Goal: Transaction & Acquisition: Purchase product/service

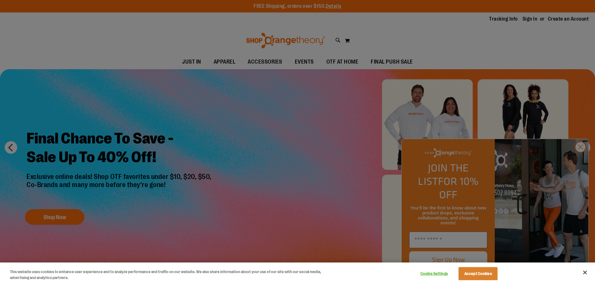
click at [583, 161] on div at bounding box center [297, 142] width 595 height 284
click at [579, 164] on div at bounding box center [297, 142] width 595 height 284
click at [480, 276] on button "Accept Cookies" at bounding box center [477, 273] width 39 height 13
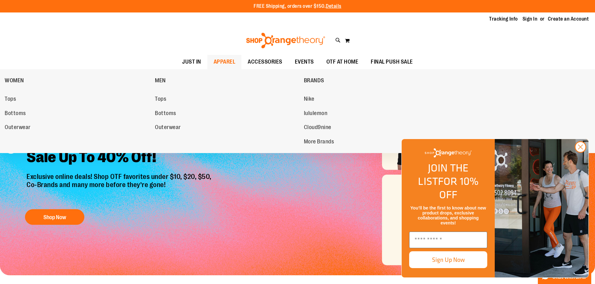
click at [228, 60] on span "APPAREL" at bounding box center [224, 62] width 22 height 14
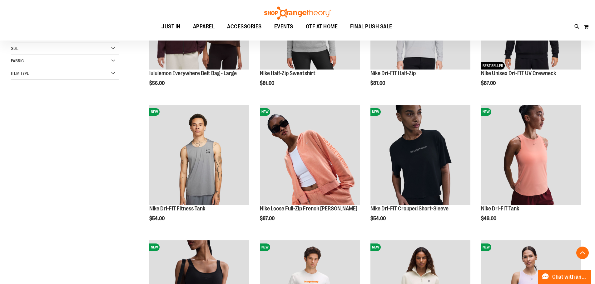
scroll to position [159, 0]
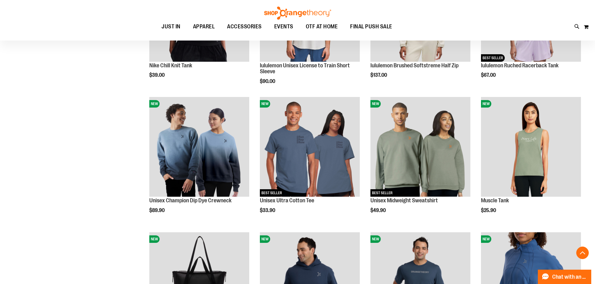
scroll to position [451, 0]
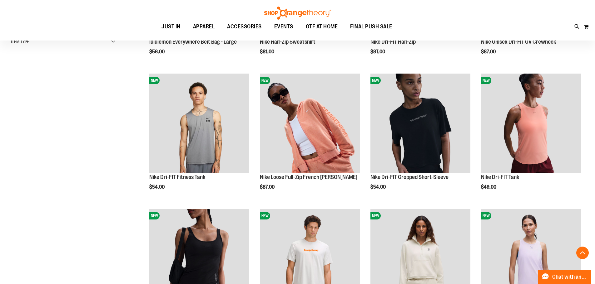
scroll to position [176, 0]
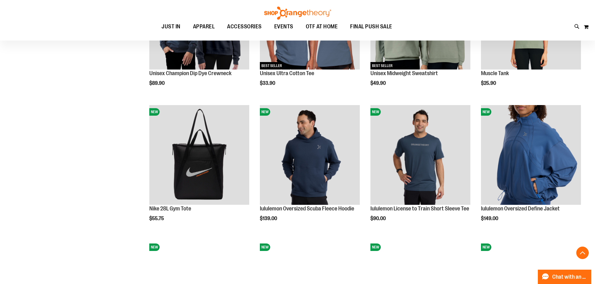
scroll to position [588, 0]
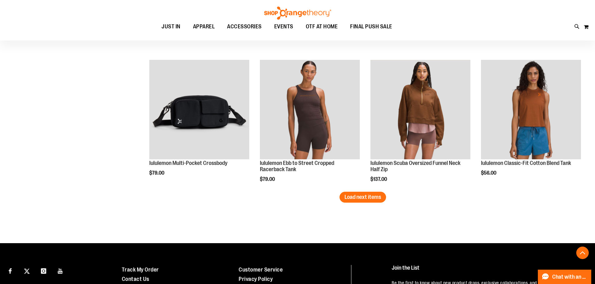
scroll to position [1188, 0]
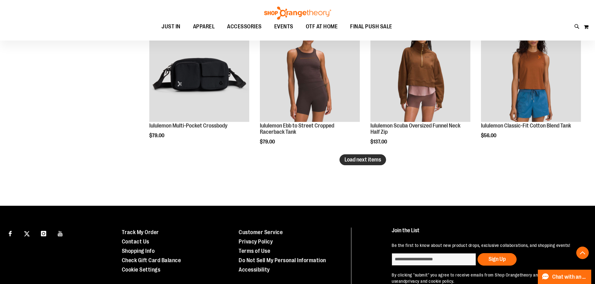
click at [376, 159] on span "Load next items" at bounding box center [362, 160] width 37 height 6
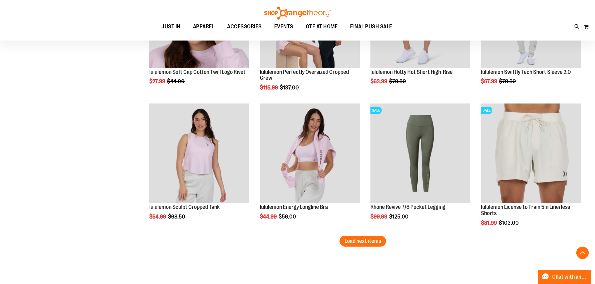
scroll to position [1525, 0]
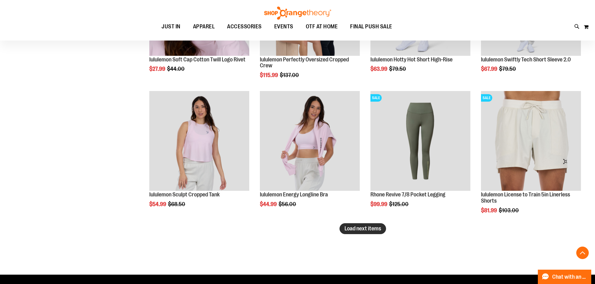
click at [347, 232] on button "Load next items" at bounding box center [362, 228] width 47 height 11
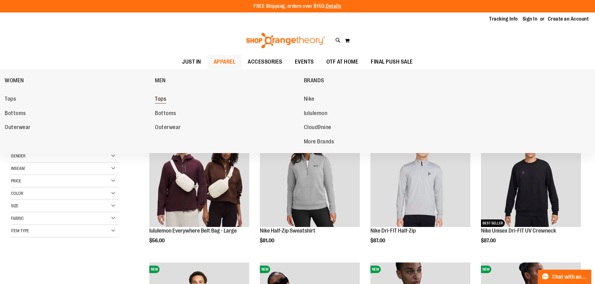
click at [164, 100] on span "Tops" at bounding box center [160, 100] width 11 height 8
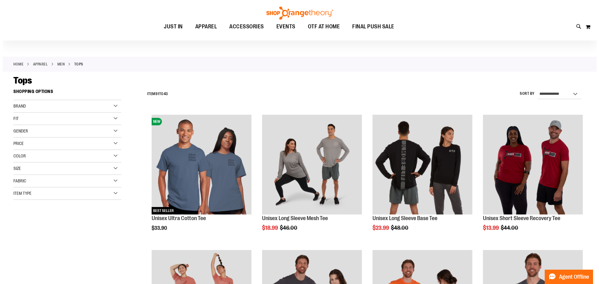
scroll to position [87, 0]
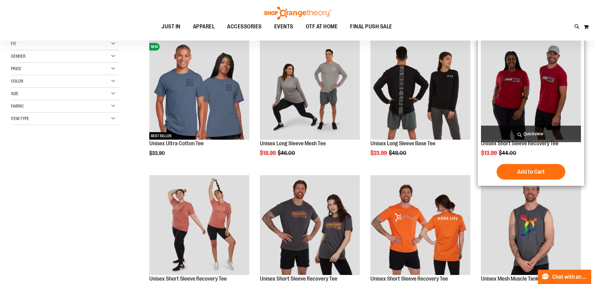
click at [526, 102] on img "product" at bounding box center [531, 90] width 100 height 100
click at [526, 133] on span "Quickview" at bounding box center [531, 134] width 100 height 17
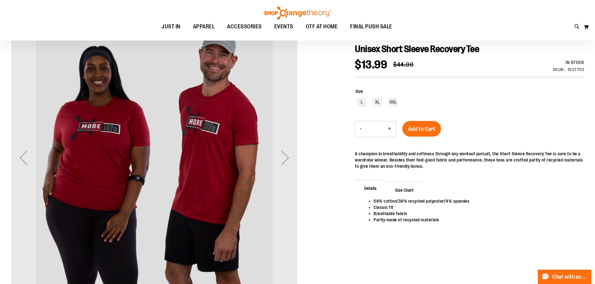
scroll to position [79, 0]
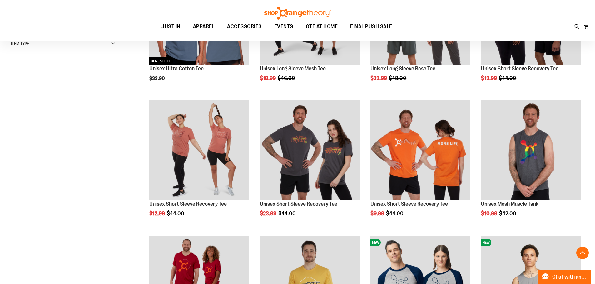
scroll to position [174, 0]
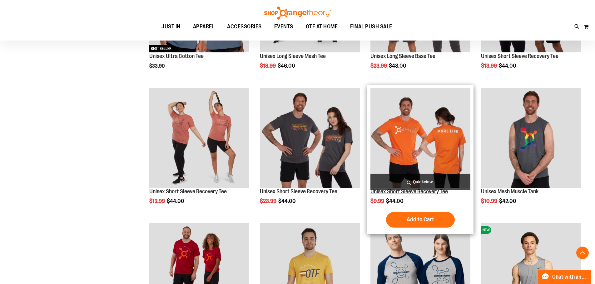
click at [414, 192] on link "Unisex Short Sleeve Recovery Tee" at bounding box center [408, 192] width 77 height 6
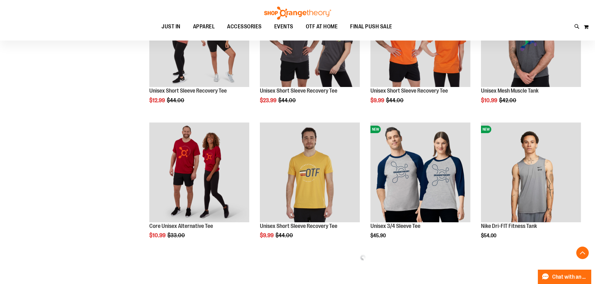
scroll to position [278, 0]
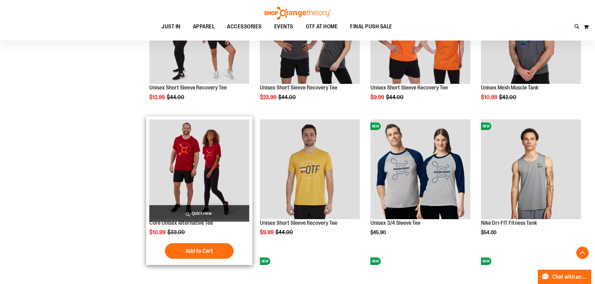
click at [201, 160] on img "product" at bounding box center [199, 170] width 100 height 100
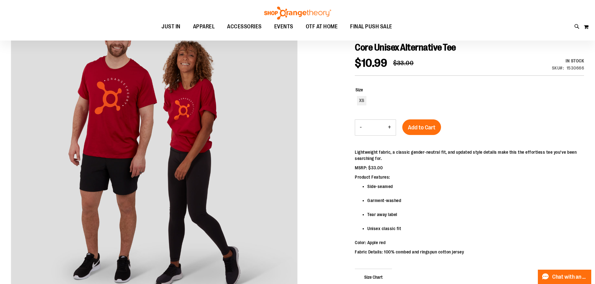
scroll to position [82, 0]
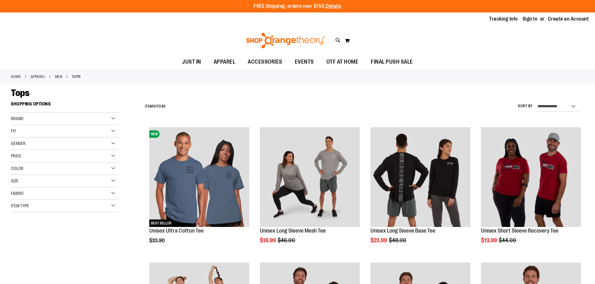
scroll to position [279, 0]
click at [111, 194] on div "Fabric" at bounding box center [65, 194] width 108 height 12
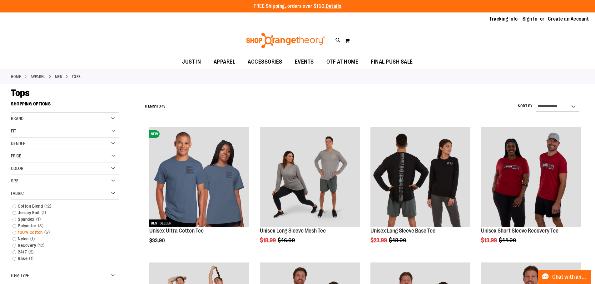
click at [13, 233] on link "100% Cotton 5 items" at bounding box center [61, 232] width 104 height 7
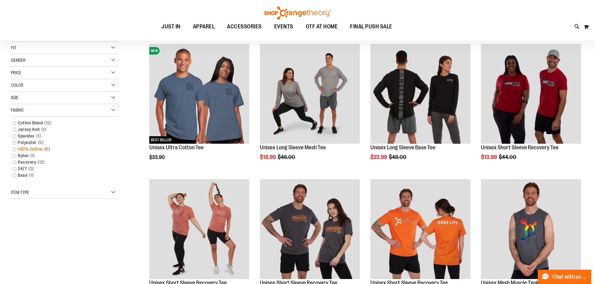
scroll to position [99, 0]
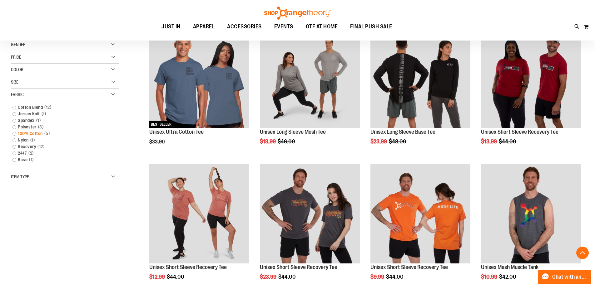
click at [15, 133] on link "100% Cotton 5 items" at bounding box center [61, 133] width 104 height 7
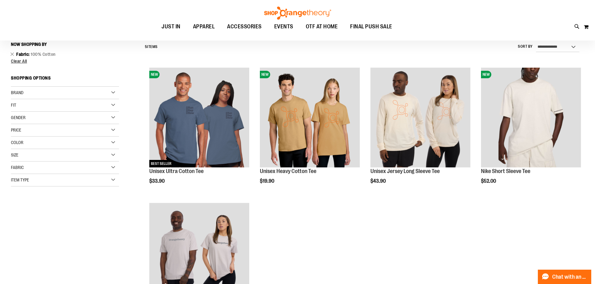
scroll to position [58, 0]
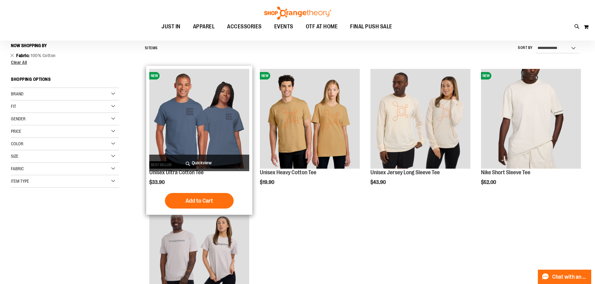
click at [217, 133] on img "product" at bounding box center [199, 119] width 100 height 100
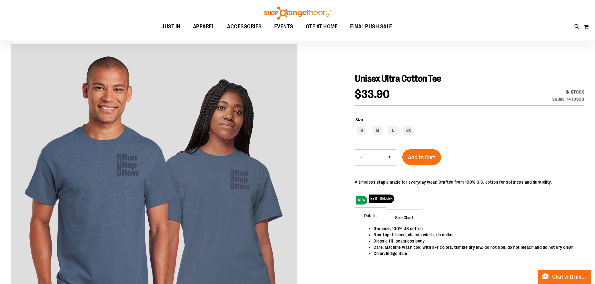
scroll to position [66, 0]
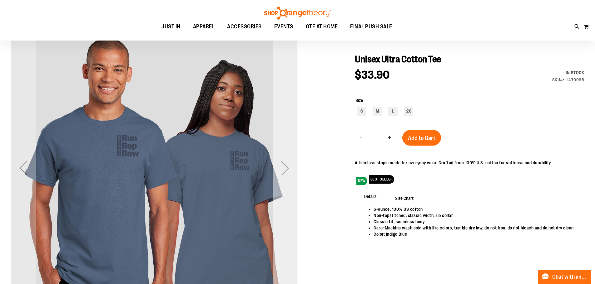
click at [288, 169] on div "Next" at bounding box center [284, 168] width 25 height 25
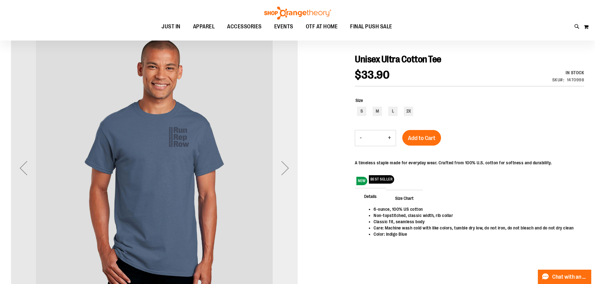
click at [288, 169] on div "Next" at bounding box center [284, 168] width 25 height 25
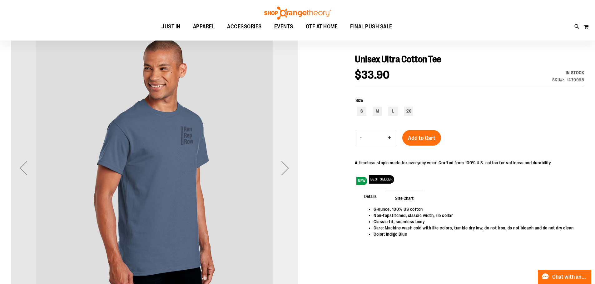
click at [288, 169] on div "Next" at bounding box center [284, 168] width 25 height 25
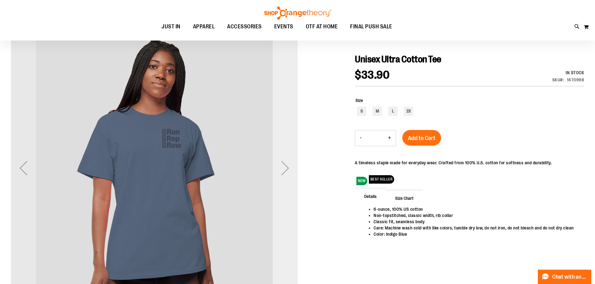
click at [288, 169] on div "Next" at bounding box center [284, 168] width 25 height 25
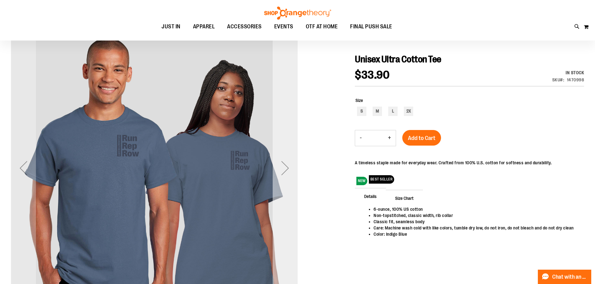
click at [288, 169] on div "Next" at bounding box center [284, 168] width 25 height 25
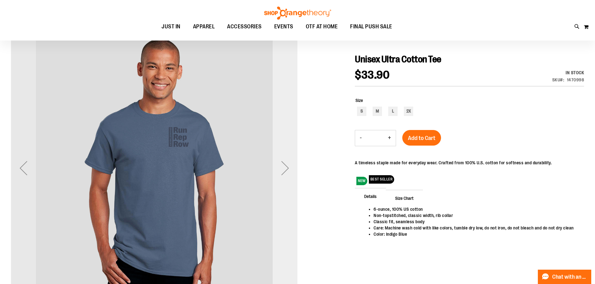
click at [288, 169] on div "Next" at bounding box center [284, 168] width 25 height 25
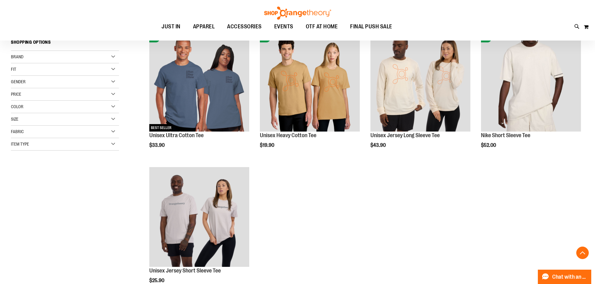
scroll to position [108, 0]
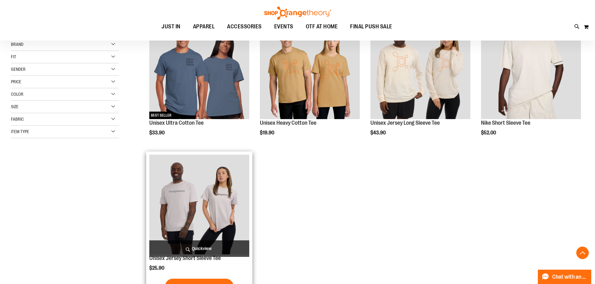
click at [218, 199] on img "product" at bounding box center [199, 205] width 100 height 100
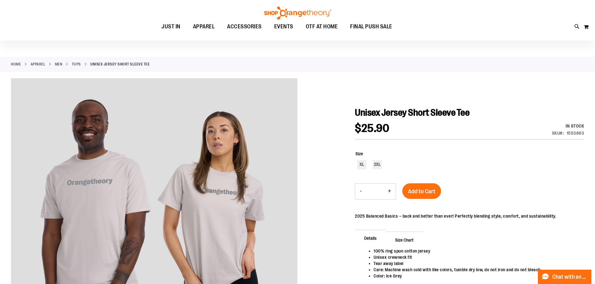
scroll to position [75, 0]
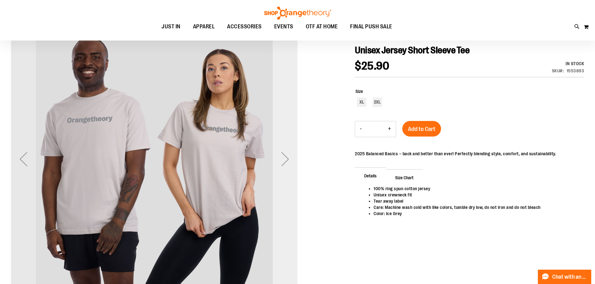
click at [286, 160] on div "Next" at bounding box center [284, 159] width 25 height 25
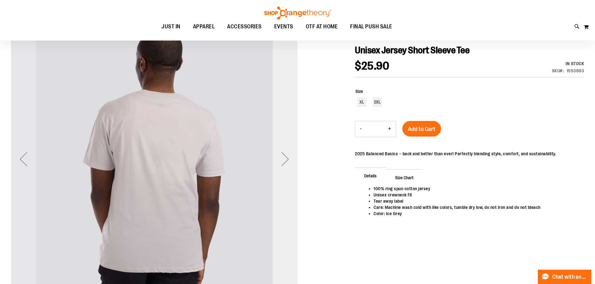
click at [286, 160] on div "Next" at bounding box center [284, 159] width 25 height 25
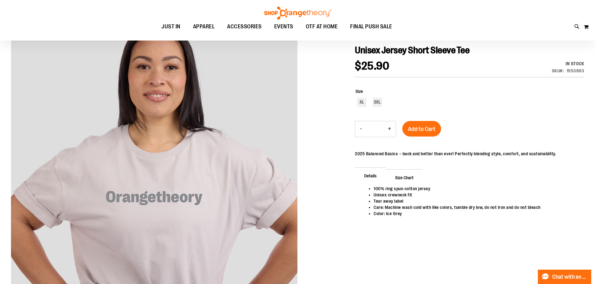
click at [326, 116] on div at bounding box center [297, 176] width 573 height 321
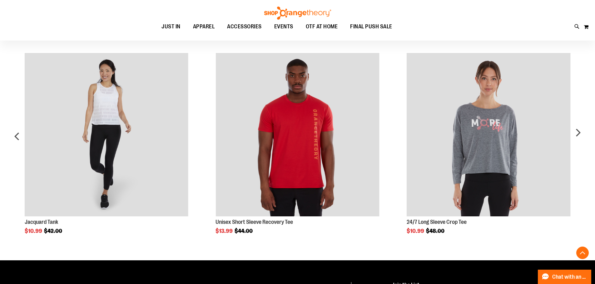
scroll to position [391, 0]
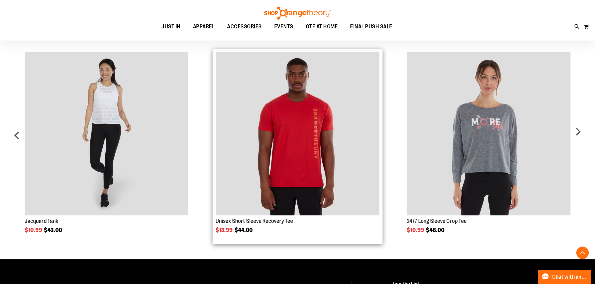
click at [301, 155] on img "Product Page Link" at bounding box center [297, 134] width 164 height 164
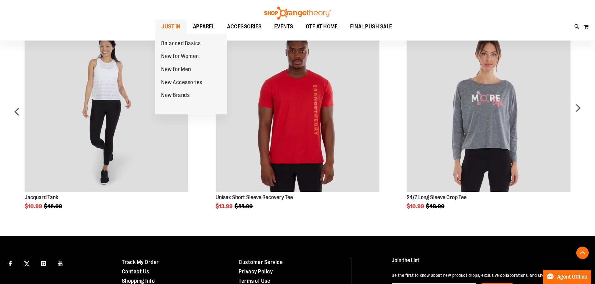
scroll to position [391, 0]
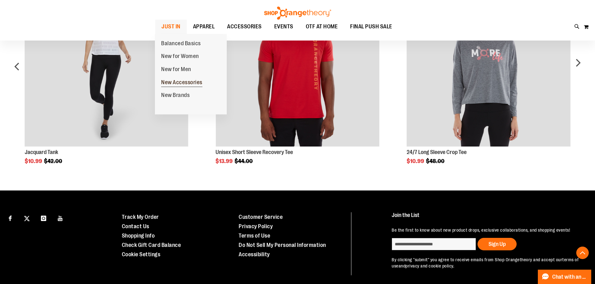
click at [179, 84] on span "New Accessories" at bounding box center [181, 83] width 41 height 8
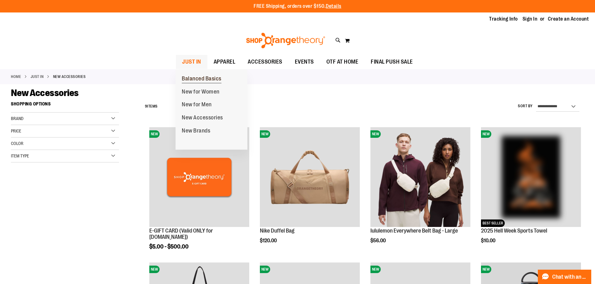
click at [208, 80] on span "Balanced Basics" at bounding box center [202, 80] width 40 height 8
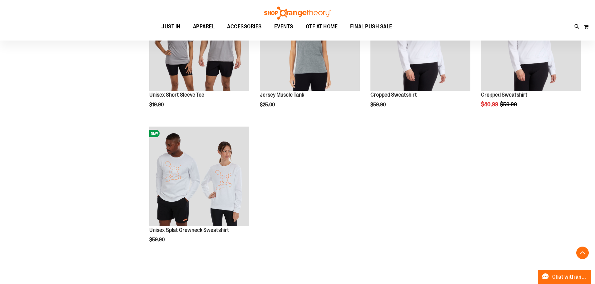
scroll to position [274, 0]
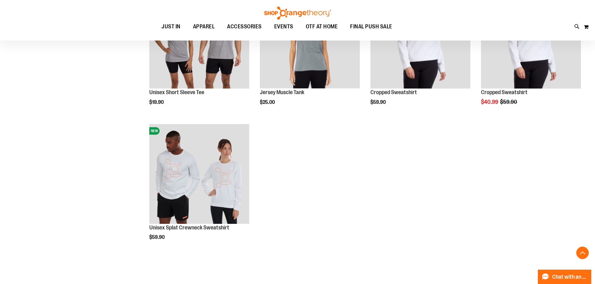
drag, startPoint x: 0, startPoint y: 0, endPoint x: 599, endPoint y: 144, distance: 616.0
